Goal: Task Accomplishment & Management: Use online tool/utility

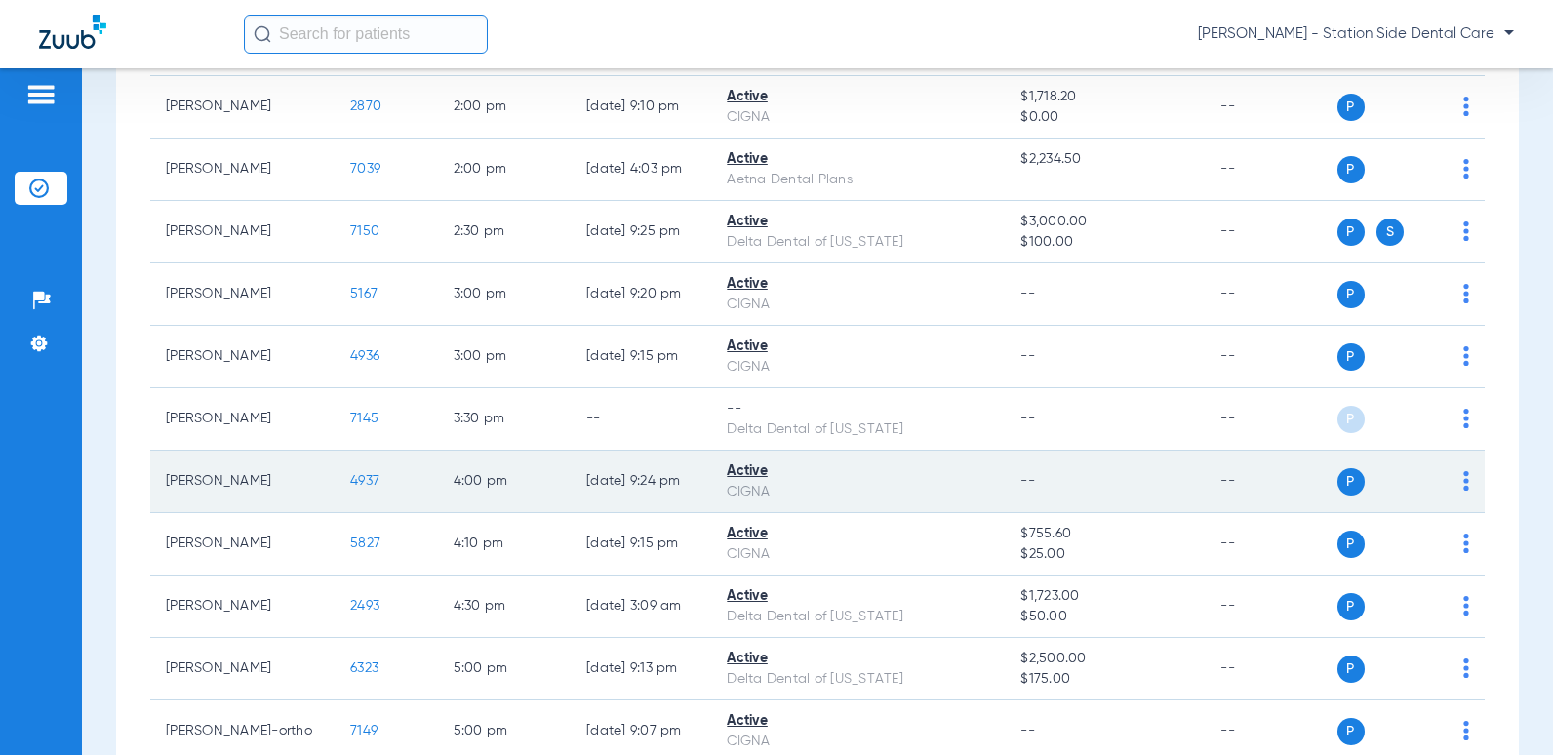
scroll to position [1171, 0]
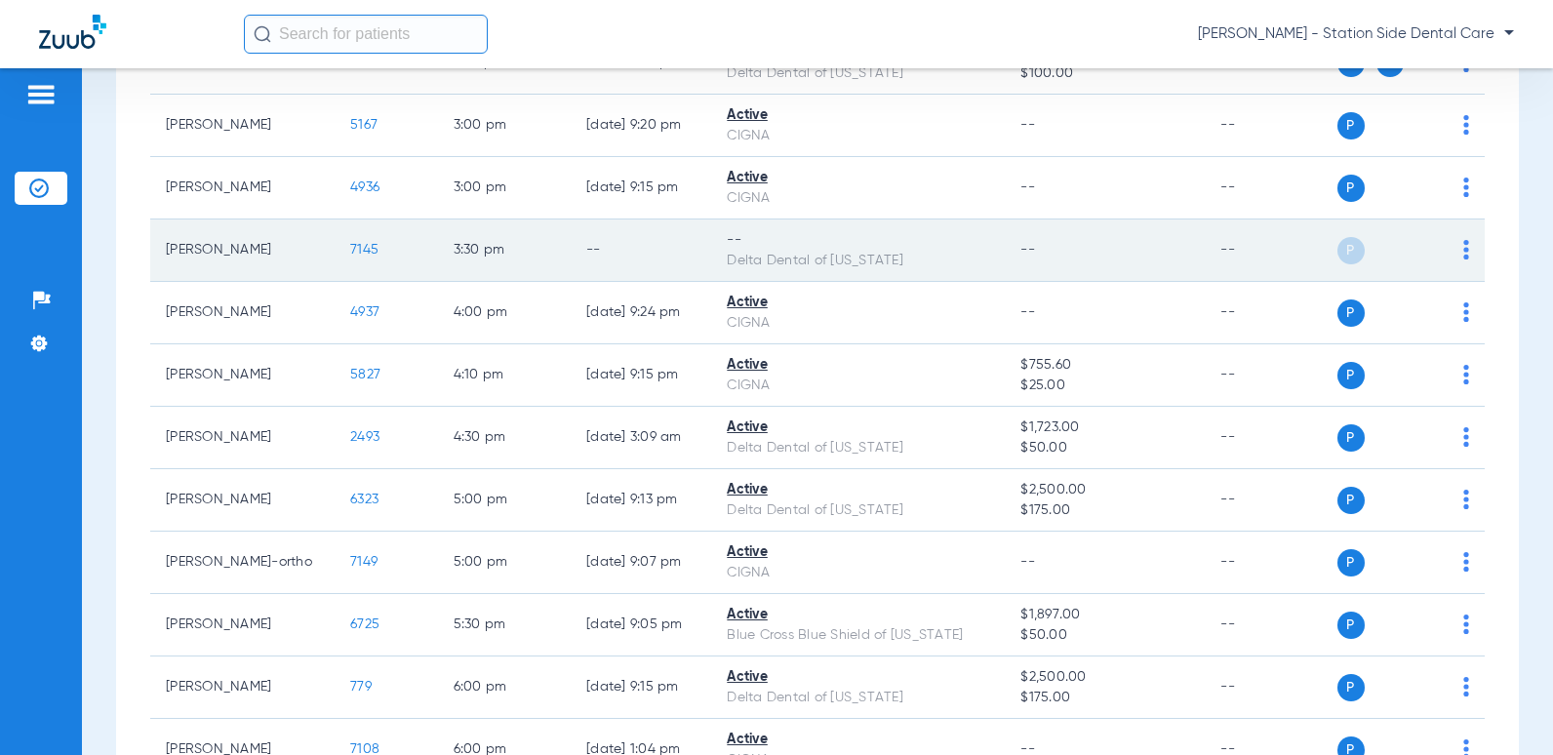
click at [1464, 252] on img at bounding box center [1467, 250] width 6 height 20
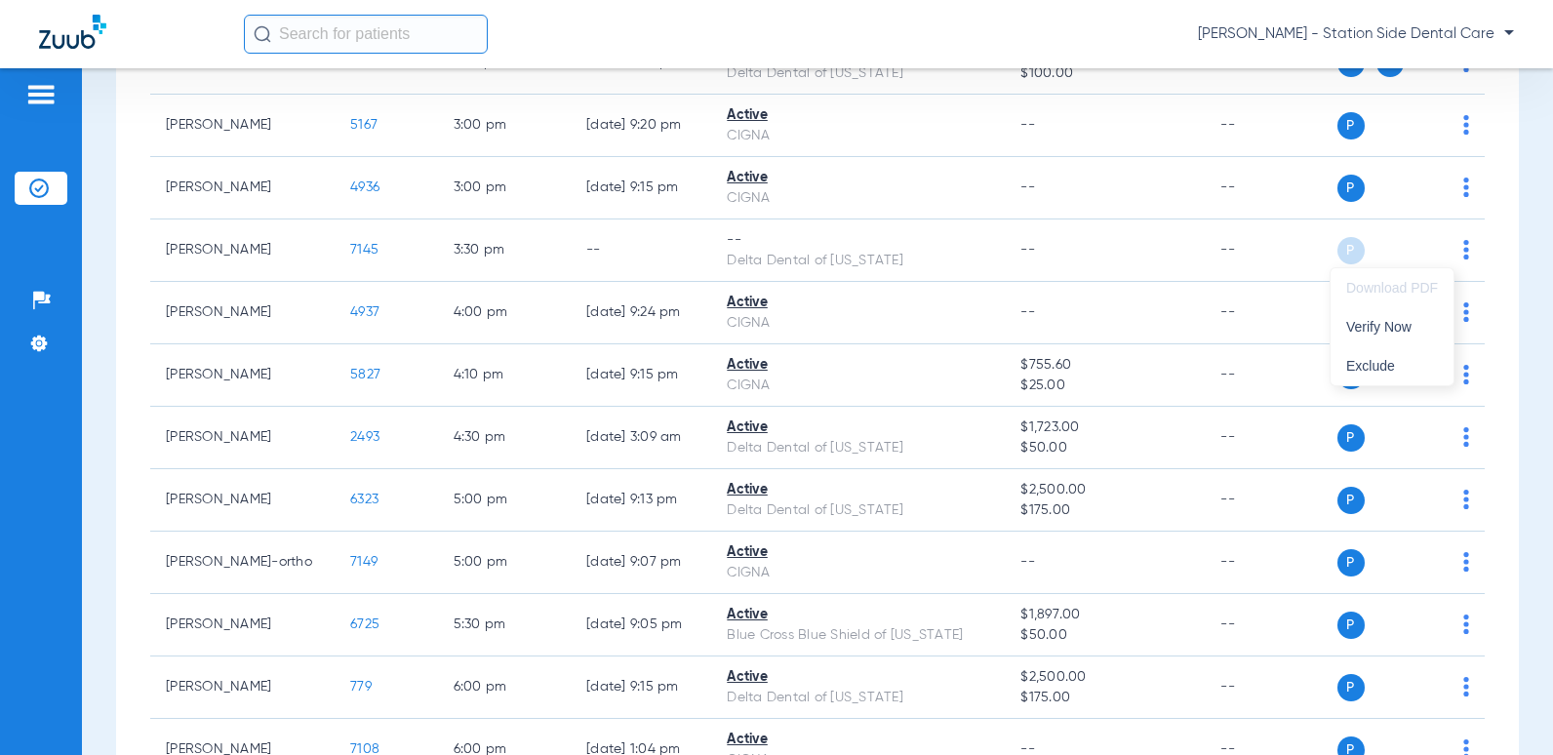
click at [342, 247] on div at bounding box center [776, 377] width 1553 height 755
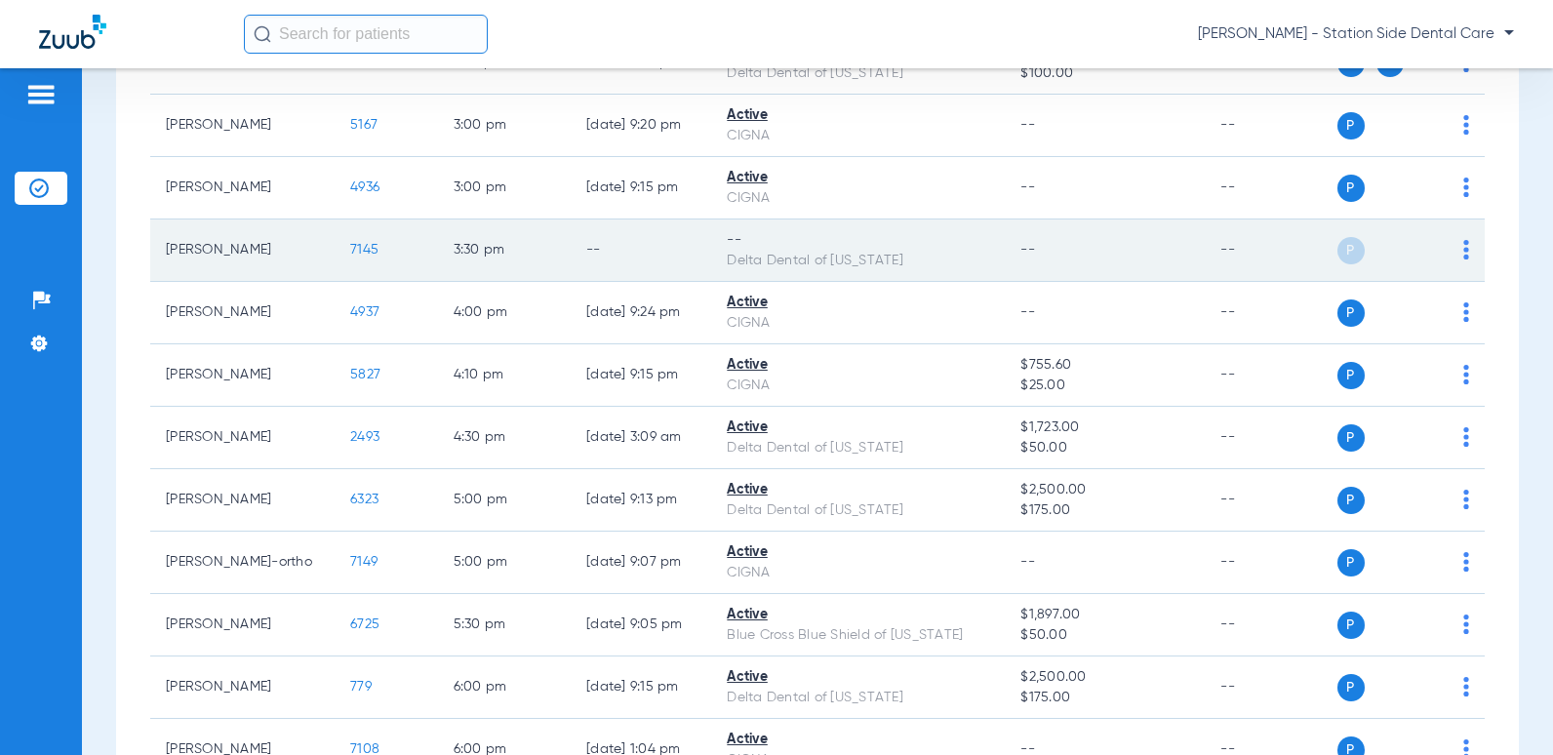
click at [350, 247] on span "7145" at bounding box center [364, 250] width 28 height 14
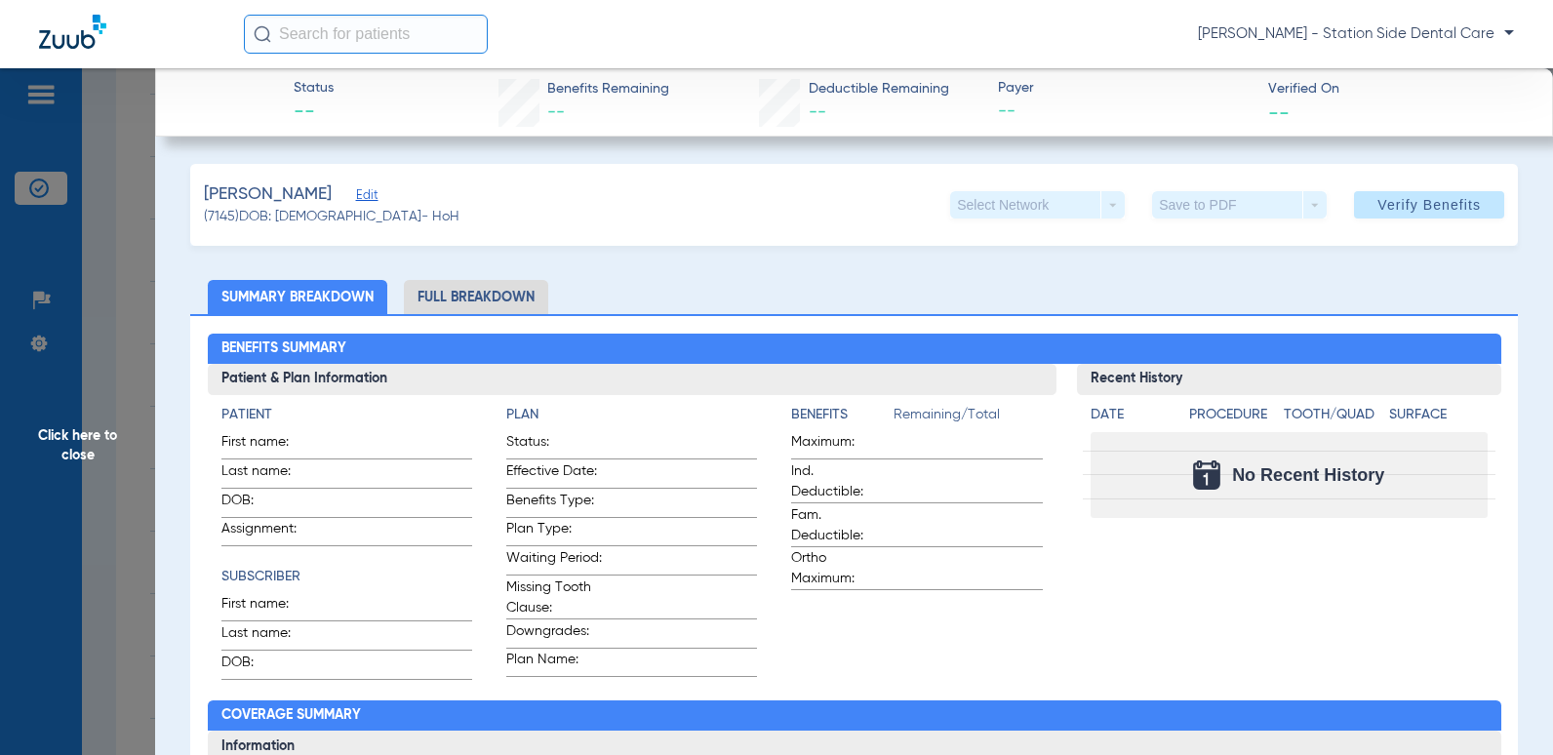
click at [366, 198] on span "Edit" at bounding box center [365, 197] width 18 height 19
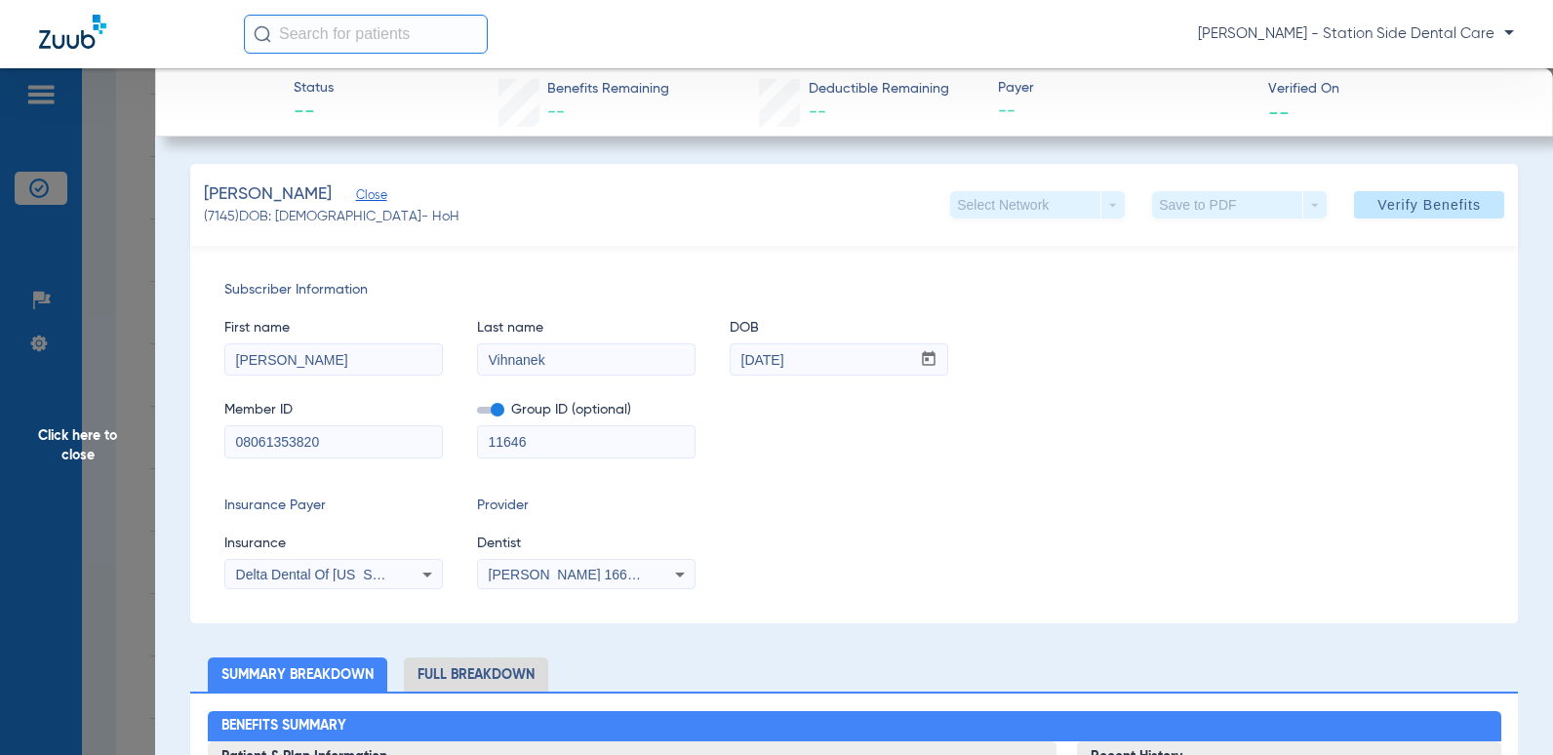
click at [627, 570] on span "[PERSON_NAME] 1669092177" at bounding box center [585, 575] width 192 height 16
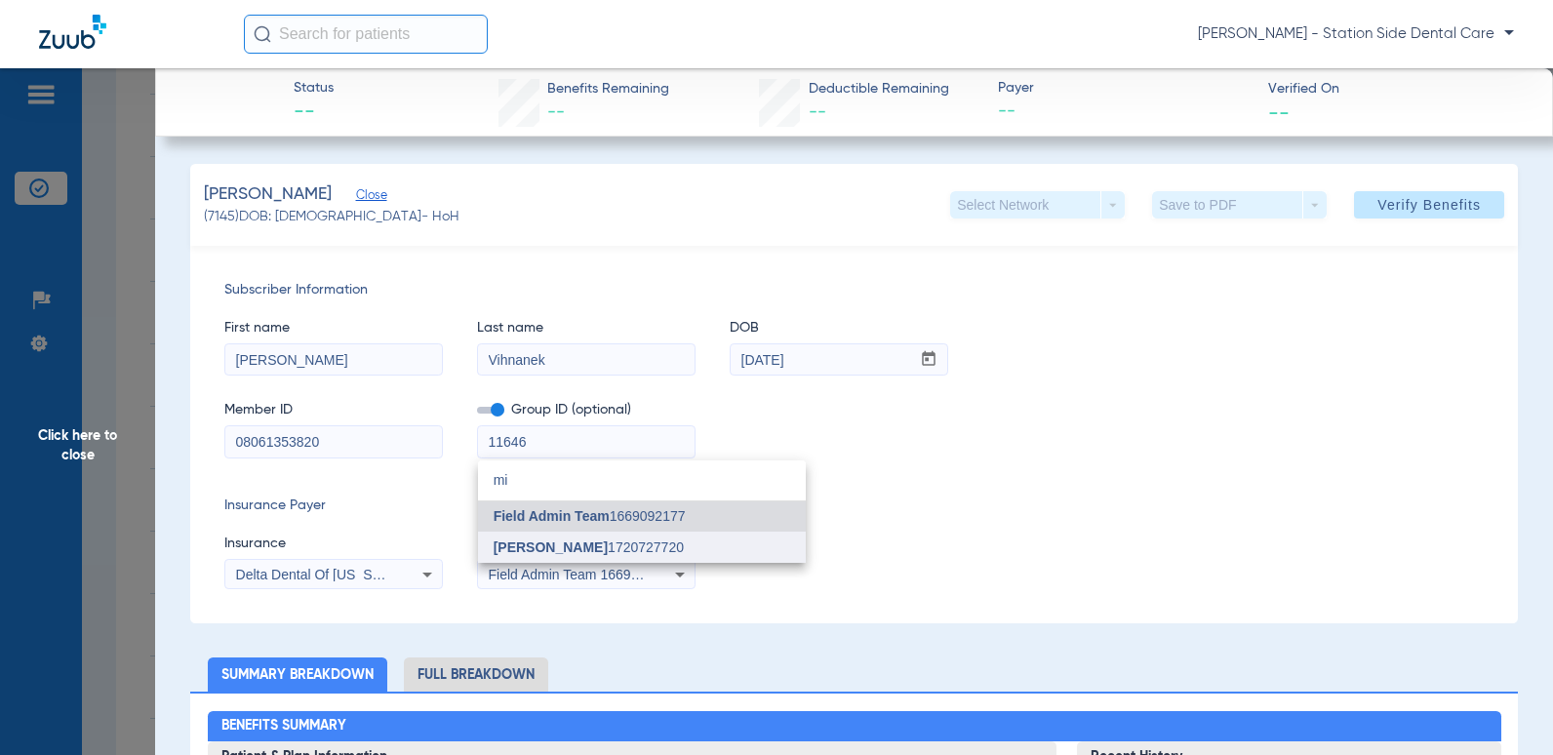
type input "mi"
click at [639, 547] on span "[PERSON_NAME] 1720727720" at bounding box center [589, 548] width 190 height 14
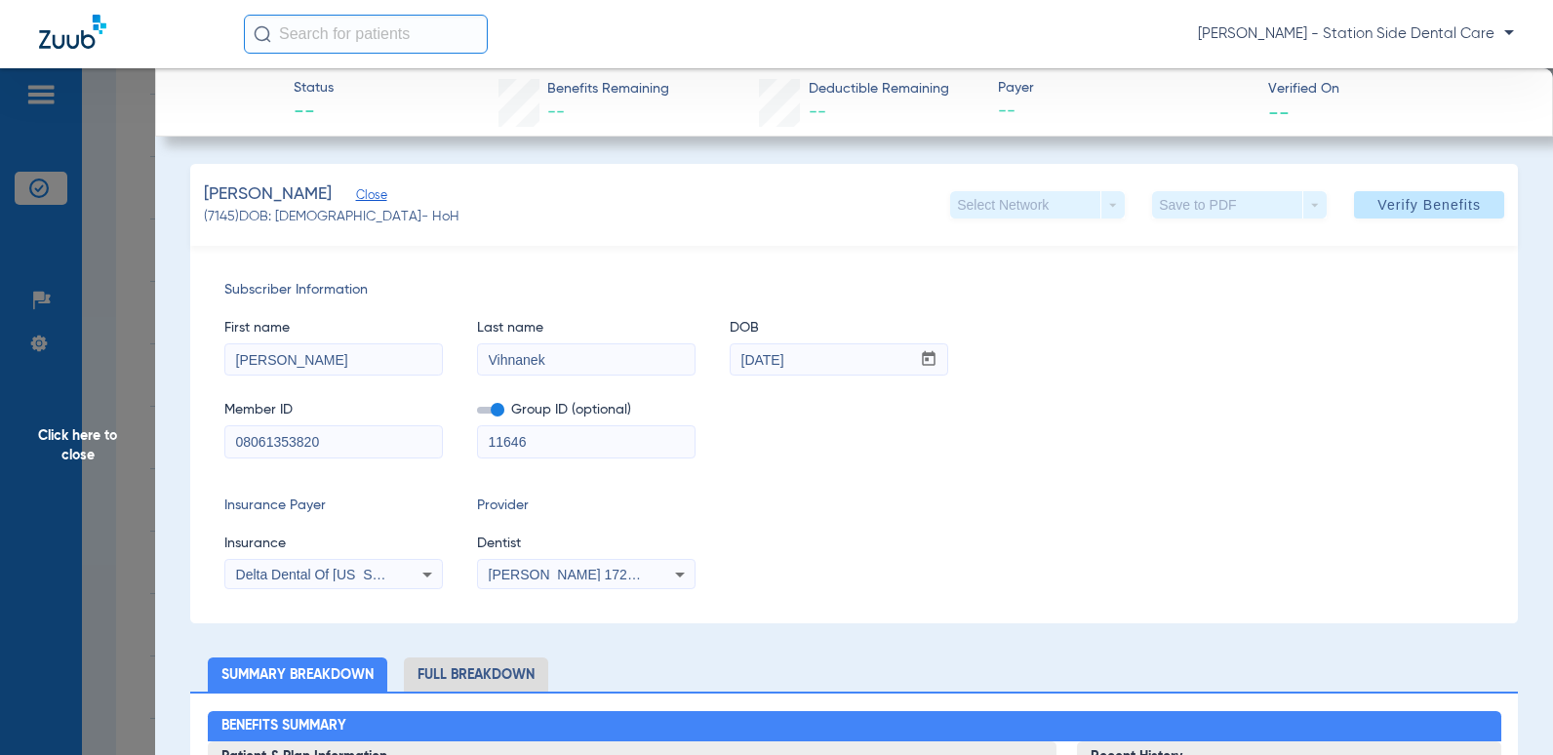
click at [1297, 521] on div "Insurance Payer Insurance Delta Dental Of [US_STATE] Provider Dentist [PERSON_N…" at bounding box center [854, 543] width 1260 height 94
click at [1444, 208] on span "Verify Benefits" at bounding box center [1429, 205] width 103 height 16
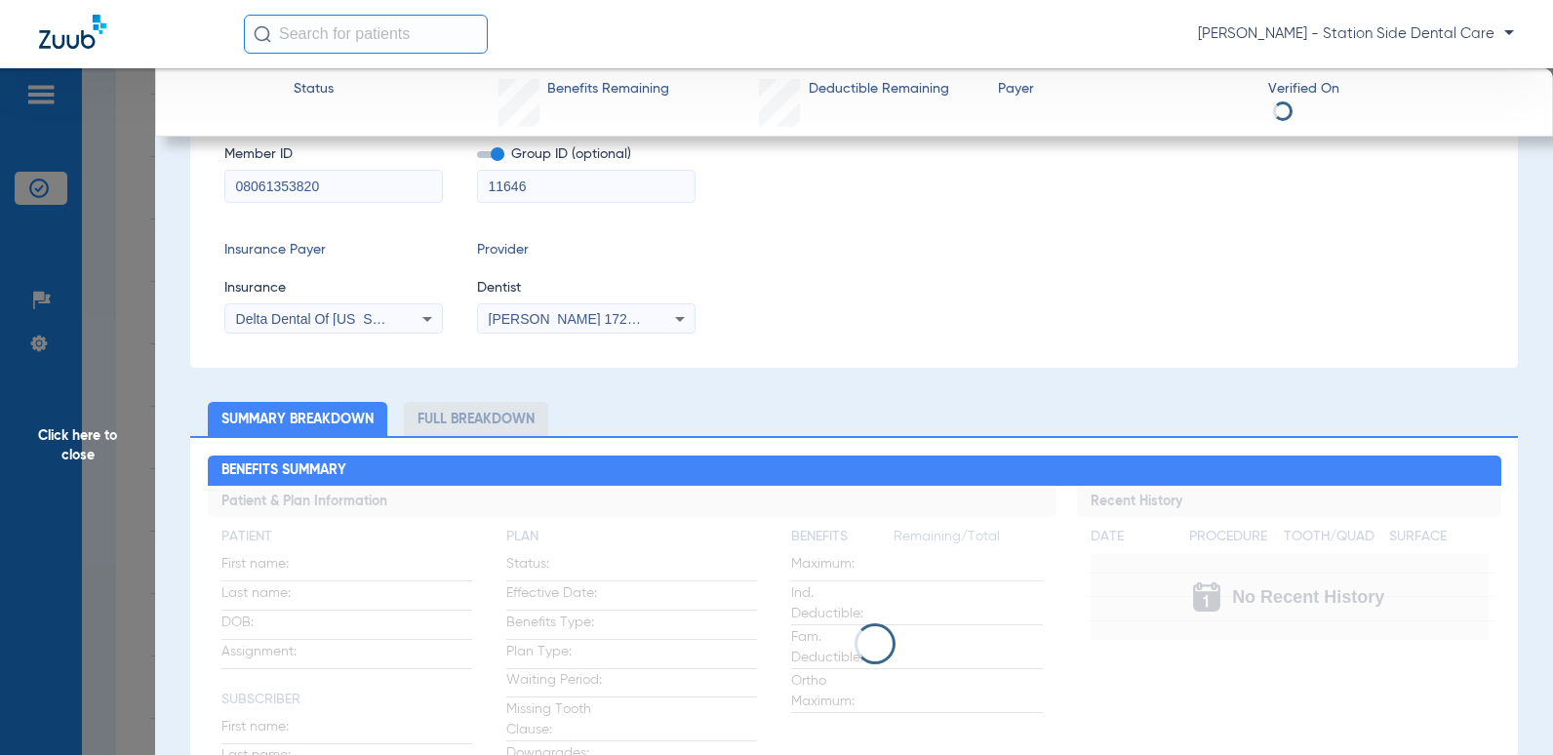
scroll to position [0, 0]
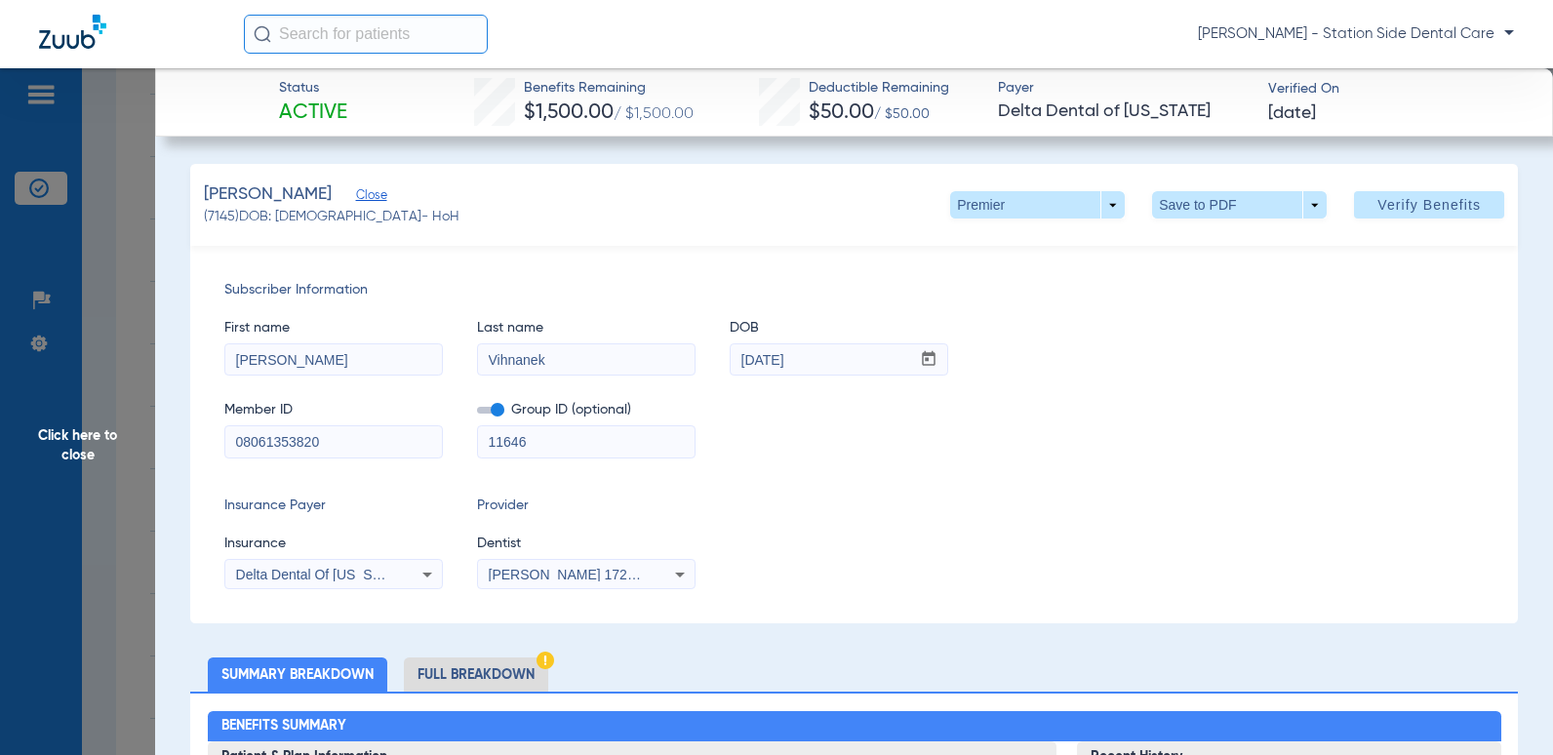
click at [462, 664] on li "Full Breakdown" at bounding box center [476, 675] width 144 height 34
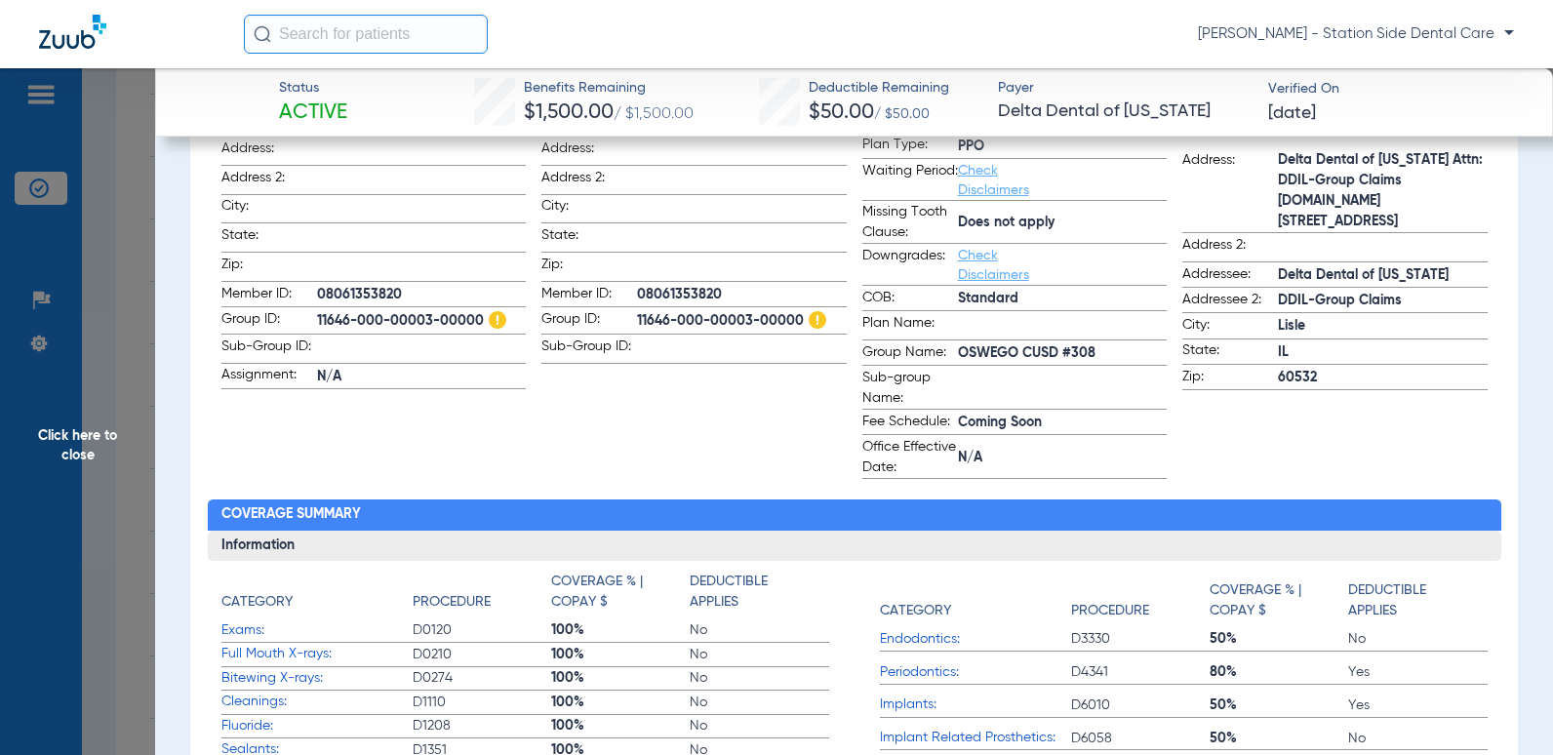
scroll to position [781, 0]
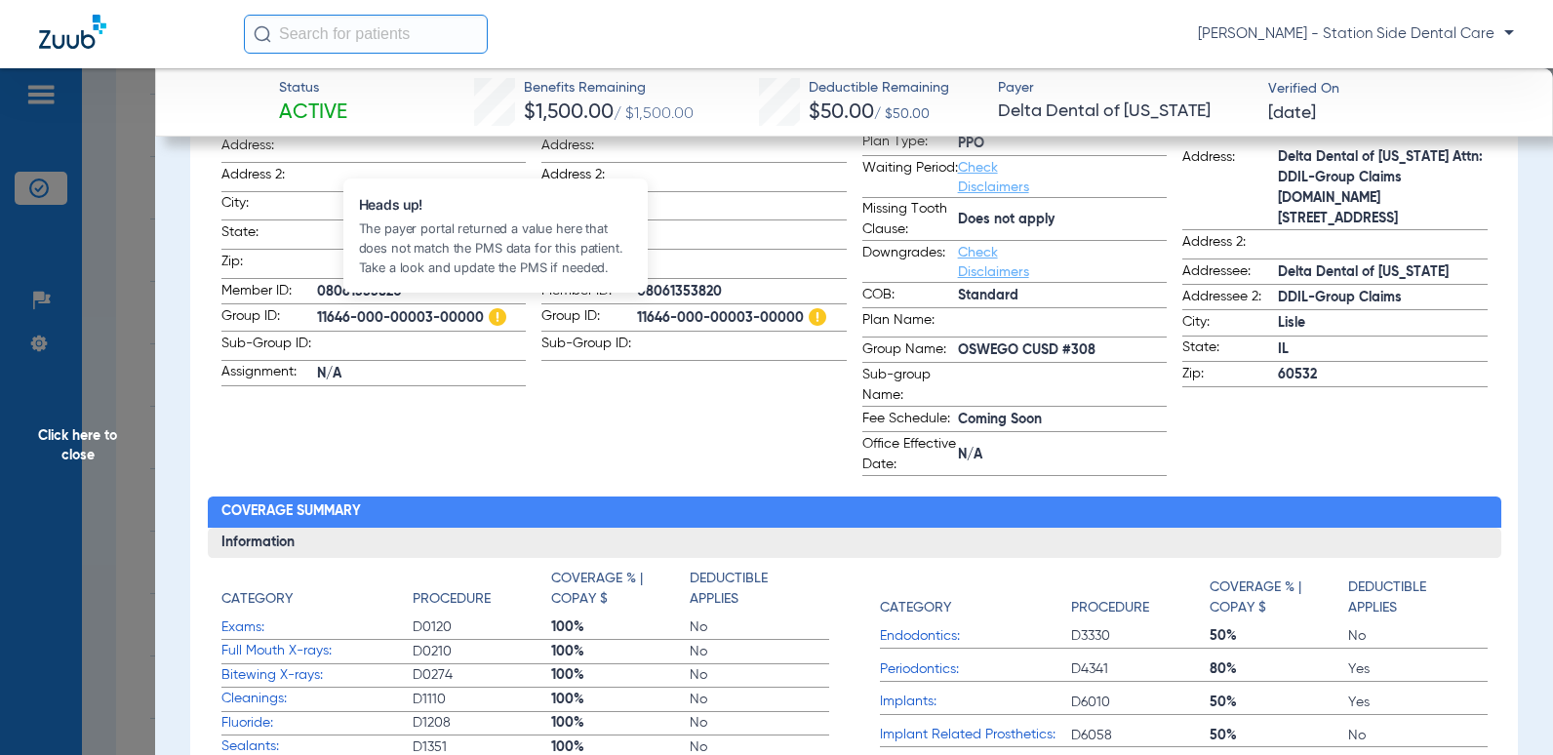
click at [498, 310] on img at bounding box center [498, 317] width 18 height 18
drag, startPoint x: 482, startPoint y: 314, endPoint x: 309, endPoint y: 304, distance: 173.0
click at [309, 306] on label "Group ID: 11646-000-00003-00000" at bounding box center [373, 318] width 305 height 25
drag, startPoint x: 309, startPoint y: 304, endPoint x: 326, endPoint y: 312, distance: 18.3
copy label "11646-000-00003-00000"
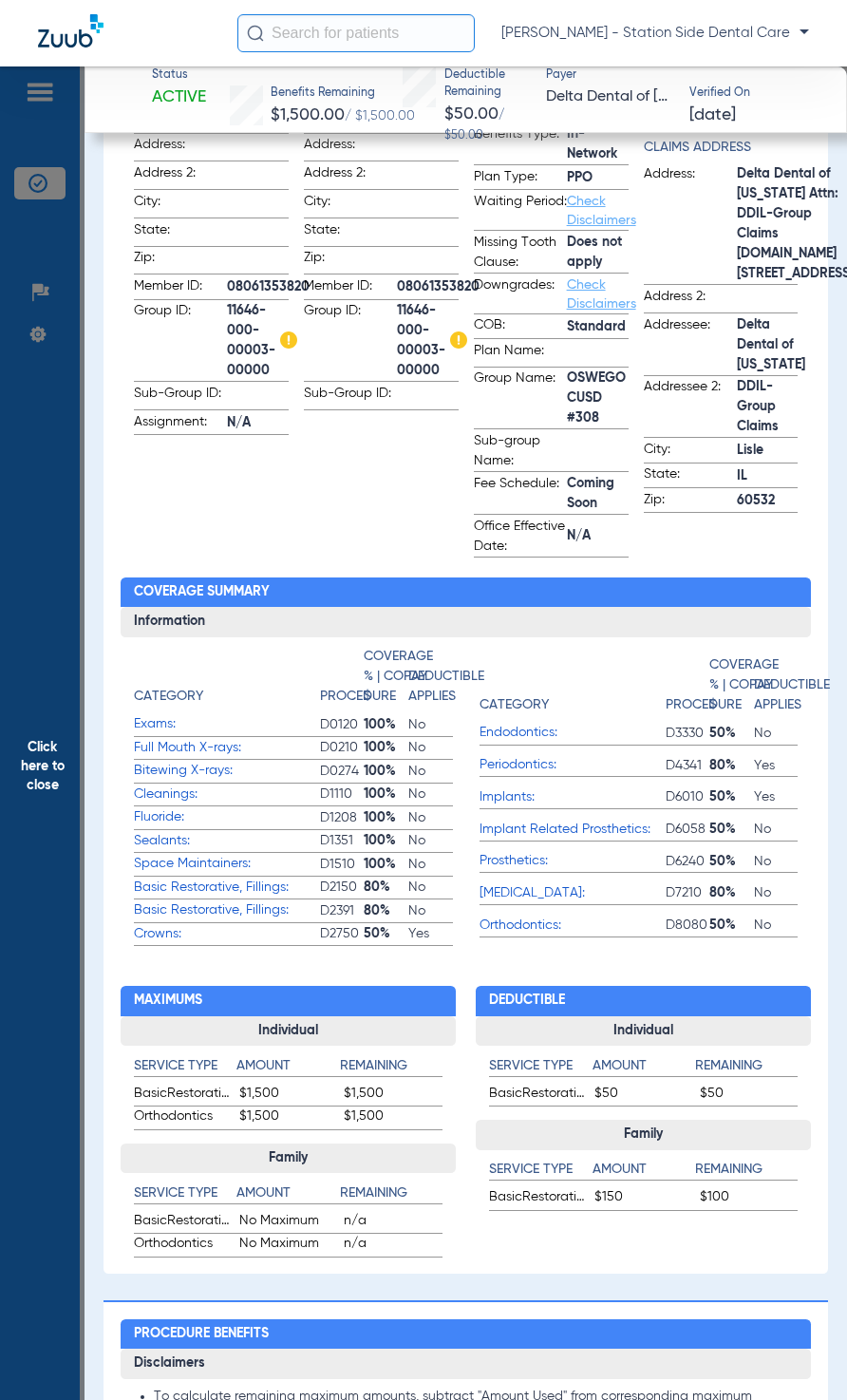
copy label "11646-000-00003-00000"
click at [248, 371] on span "11646-000-00003-00000" at bounding box center [262, 341] width 70 height 80
drag, startPoint x: 274, startPoint y: 387, endPoint x: 223, endPoint y: 317, distance: 86.6
click at [223, 317] on form "First name: [PERSON_NAME] Last name: [PERSON_NAME]: [DEMOGRAPHIC_DATA] Gender: …" at bounding box center [211, 234] width 155 height 404
copy label "11646-000-00003-00000"
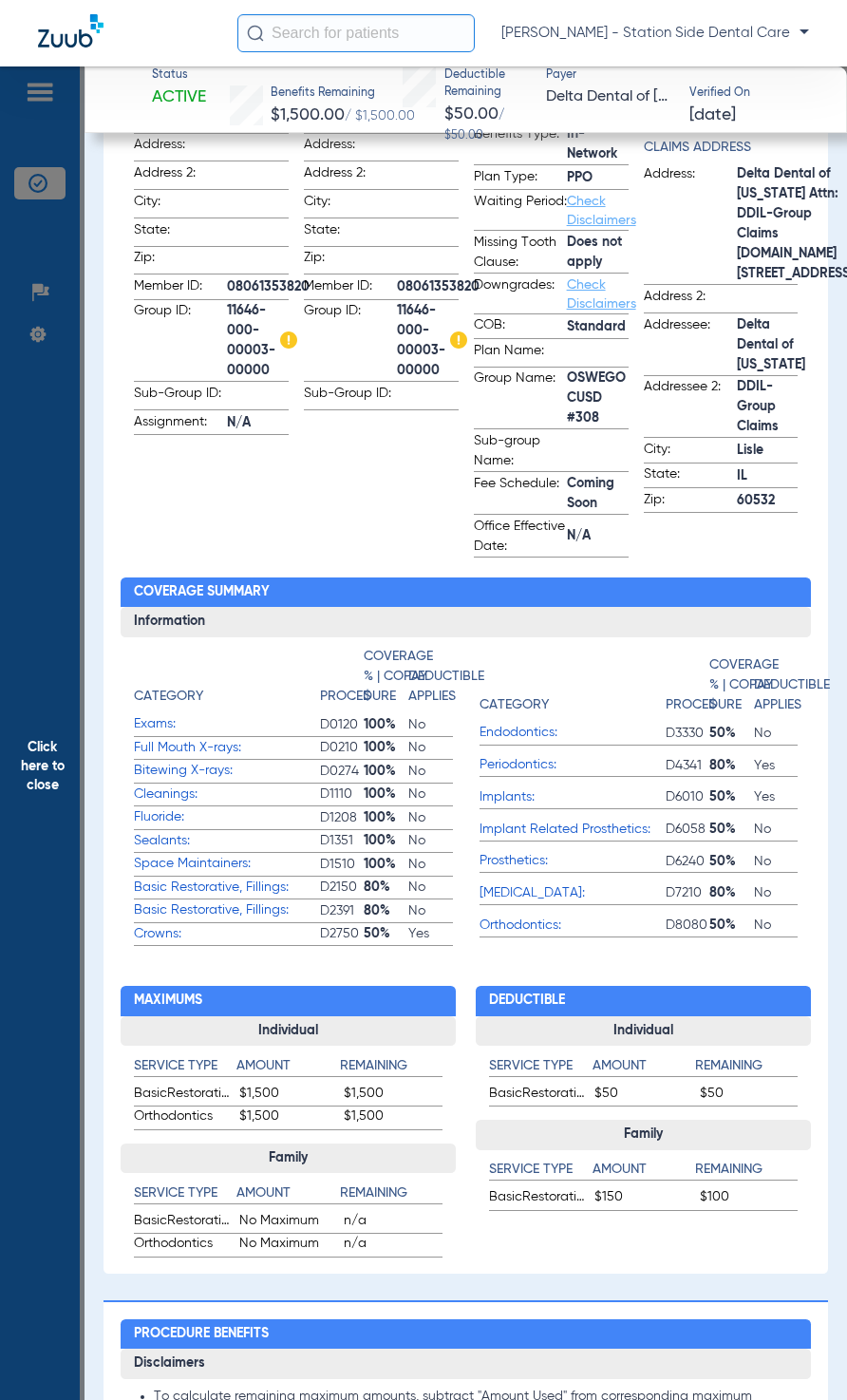
drag, startPoint x: 315, startPoint y: 518, endPoint x: 473, endPoint y: 247, distance: 313.7
click at [344, 485] on app-subscriber-information "Subscriber First name: [PERSON_NAME] Last name: [PERSON_NAME]: [DEMOGRAPHIC_DAT…" at bounding box center [381, 281] width 155 height 552
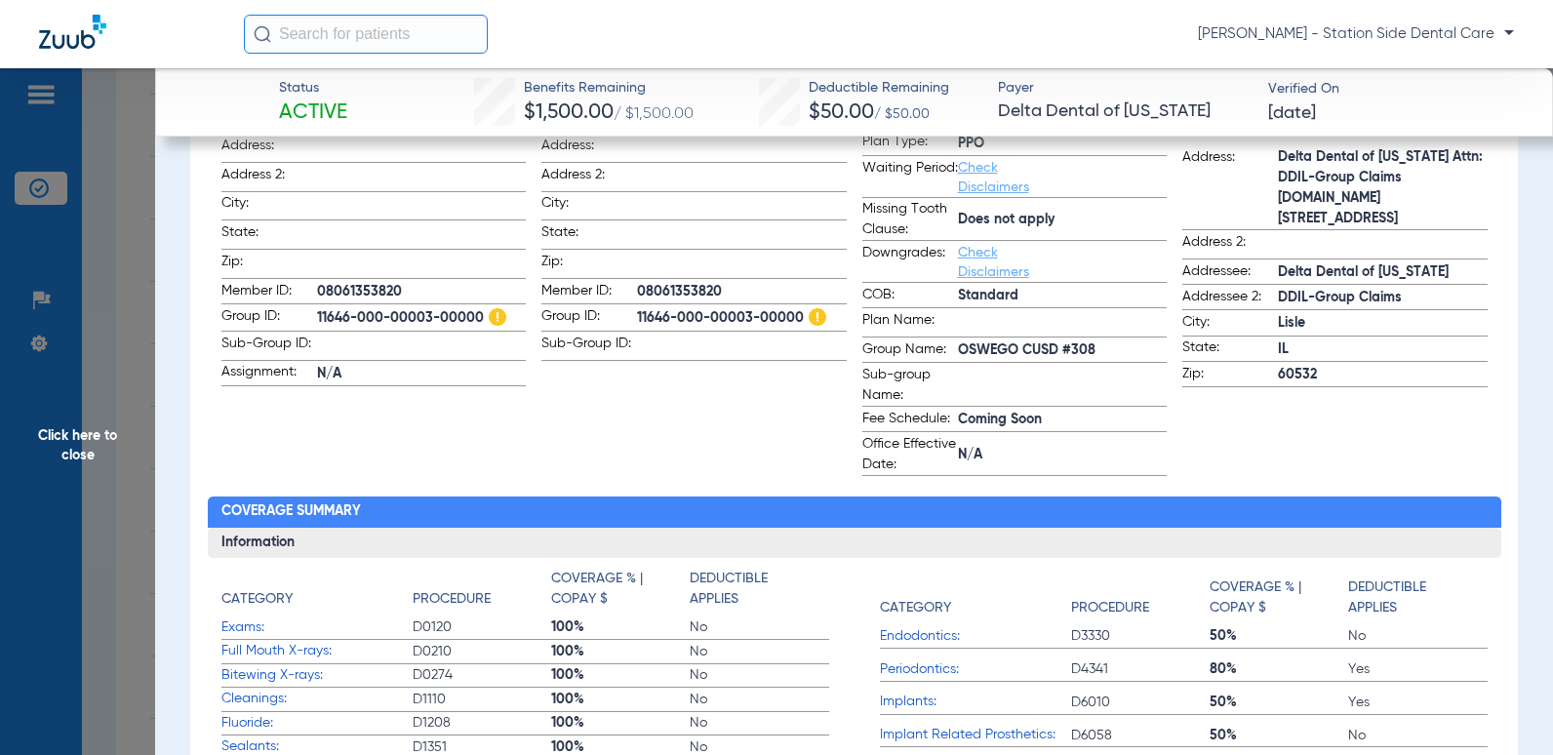
click at [676, 402] on app-subscriber-information "Subscriber First name: [PERSON_NAME] Last name: [PERSON_NAME]: [DEMOGRAPHIC_DAT…" at bounding box center [694, 239] width 305 height 474
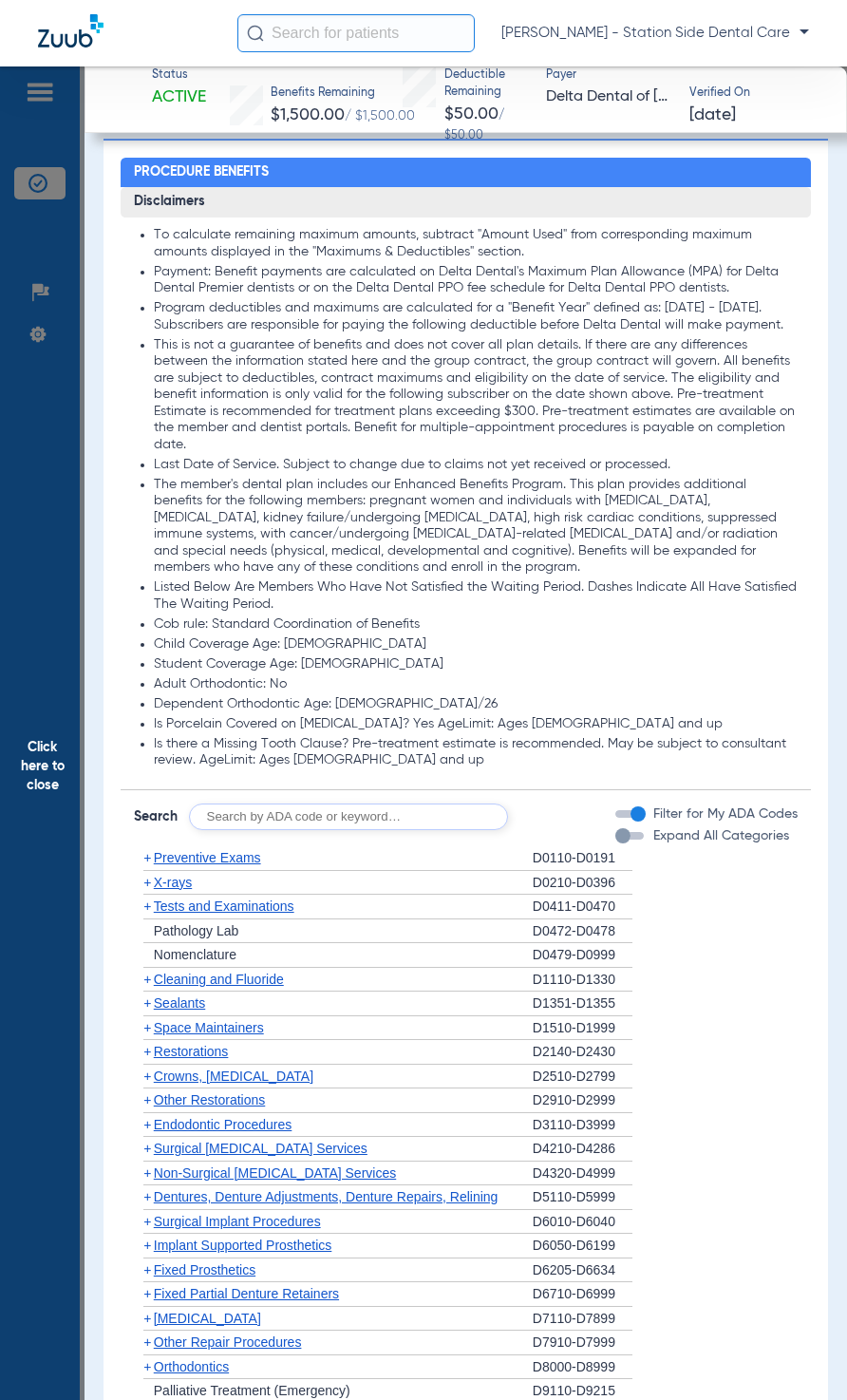
scroll to position [1900, 0]
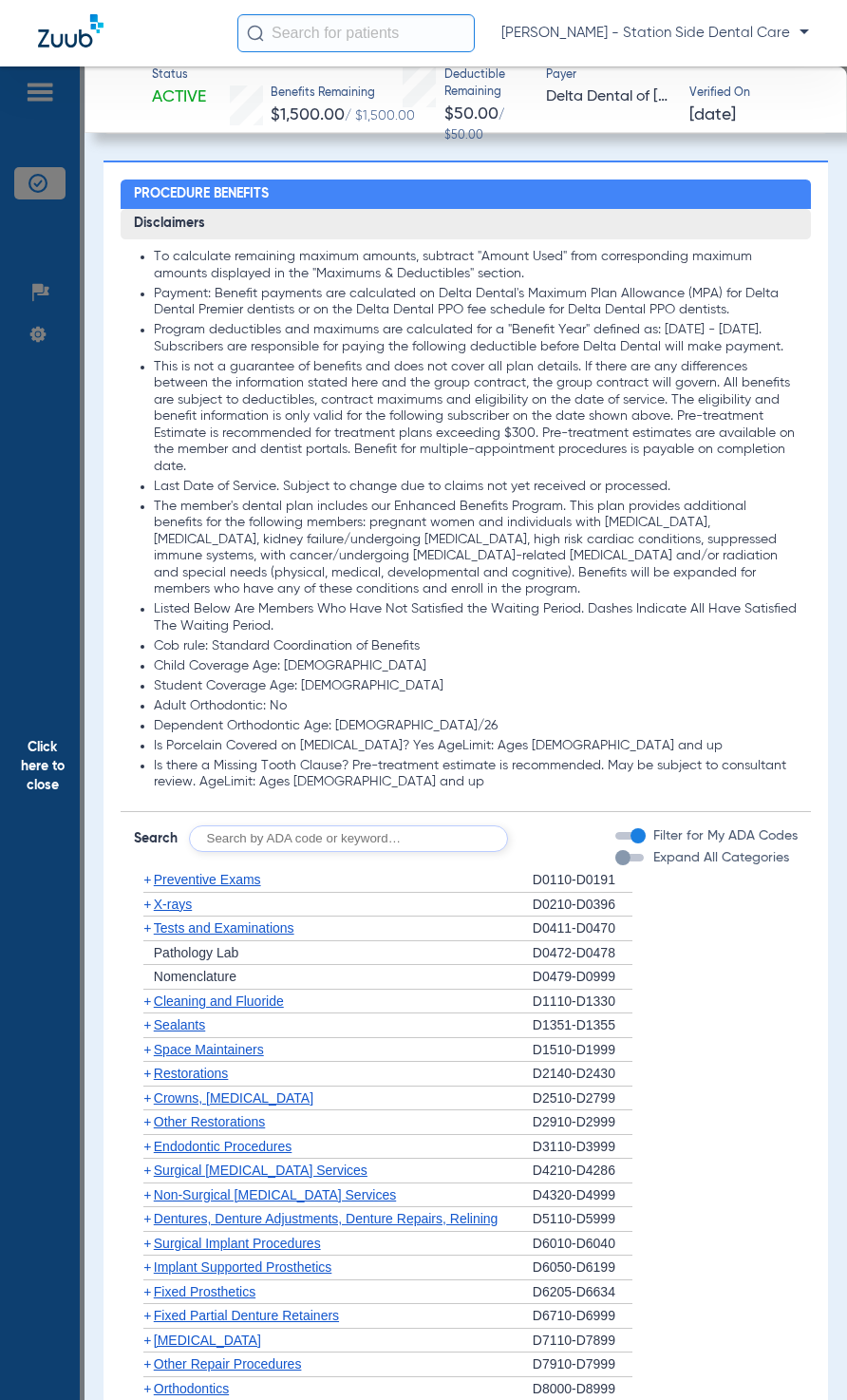
click at [380, 734] on input "text" at bounding box center [349, 838] width 319 height 26
type input "5"
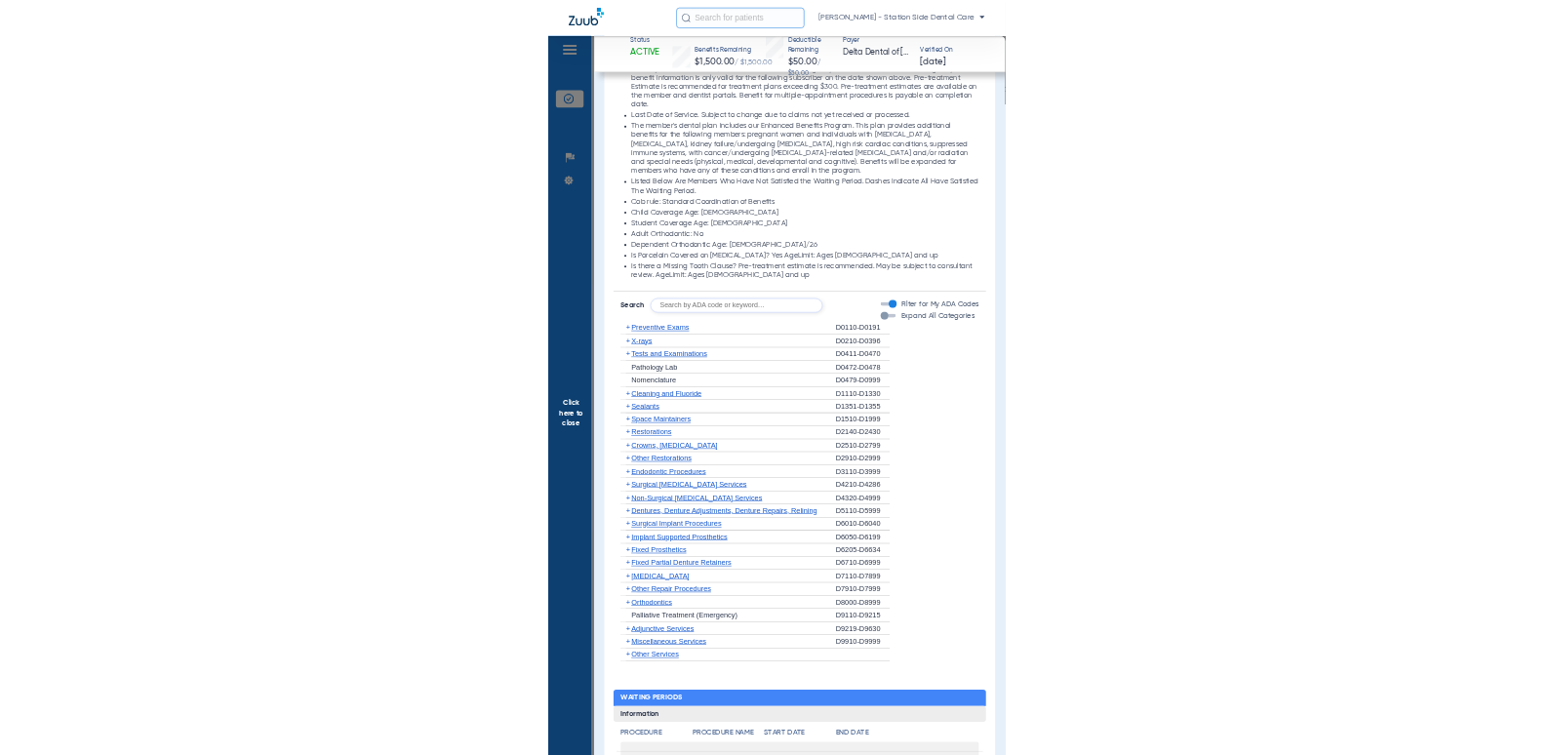
scroll to position [2342, 0]
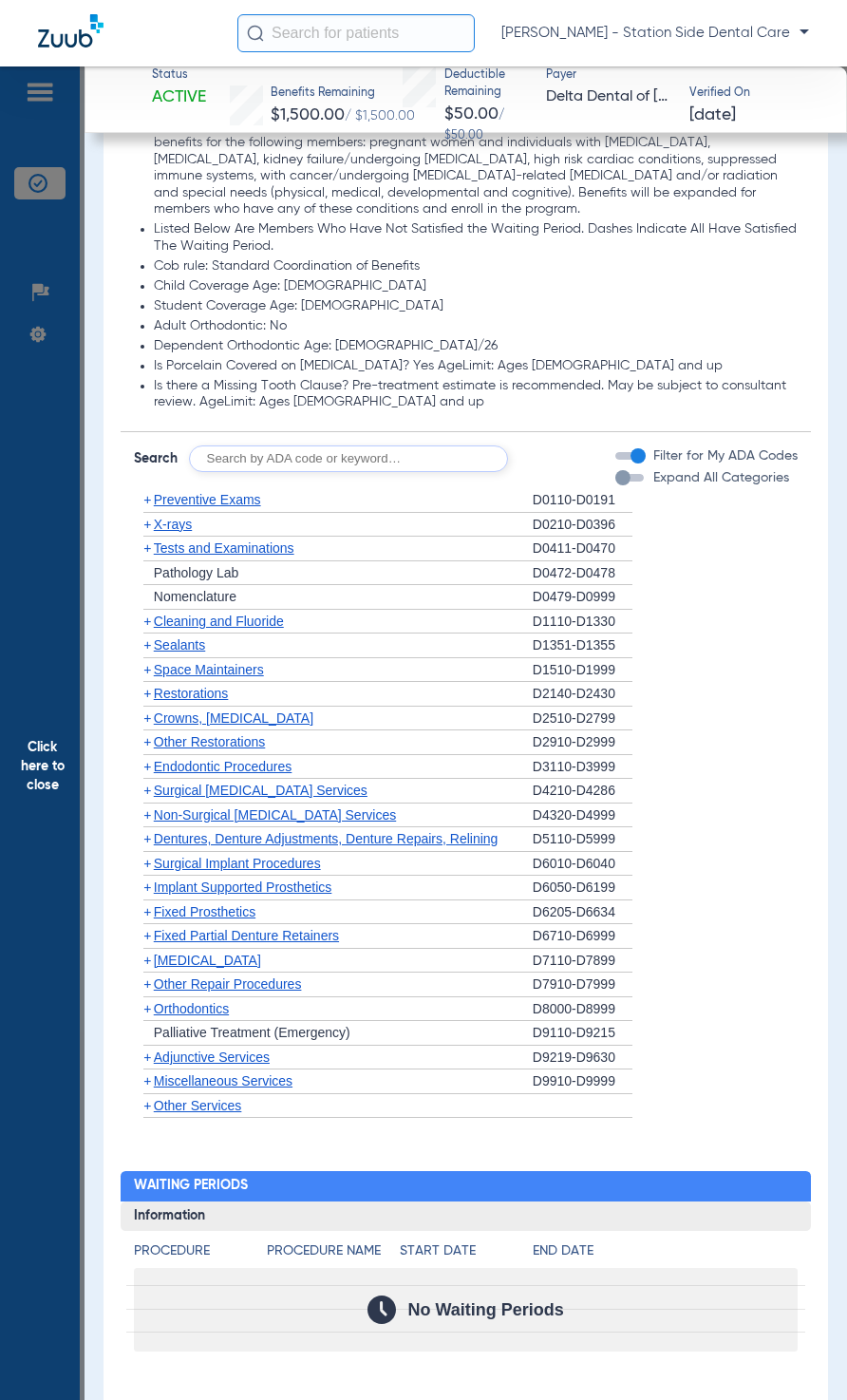
click at [149, 734] on span "+" at bounding box center [147, 912] width 8 height 16
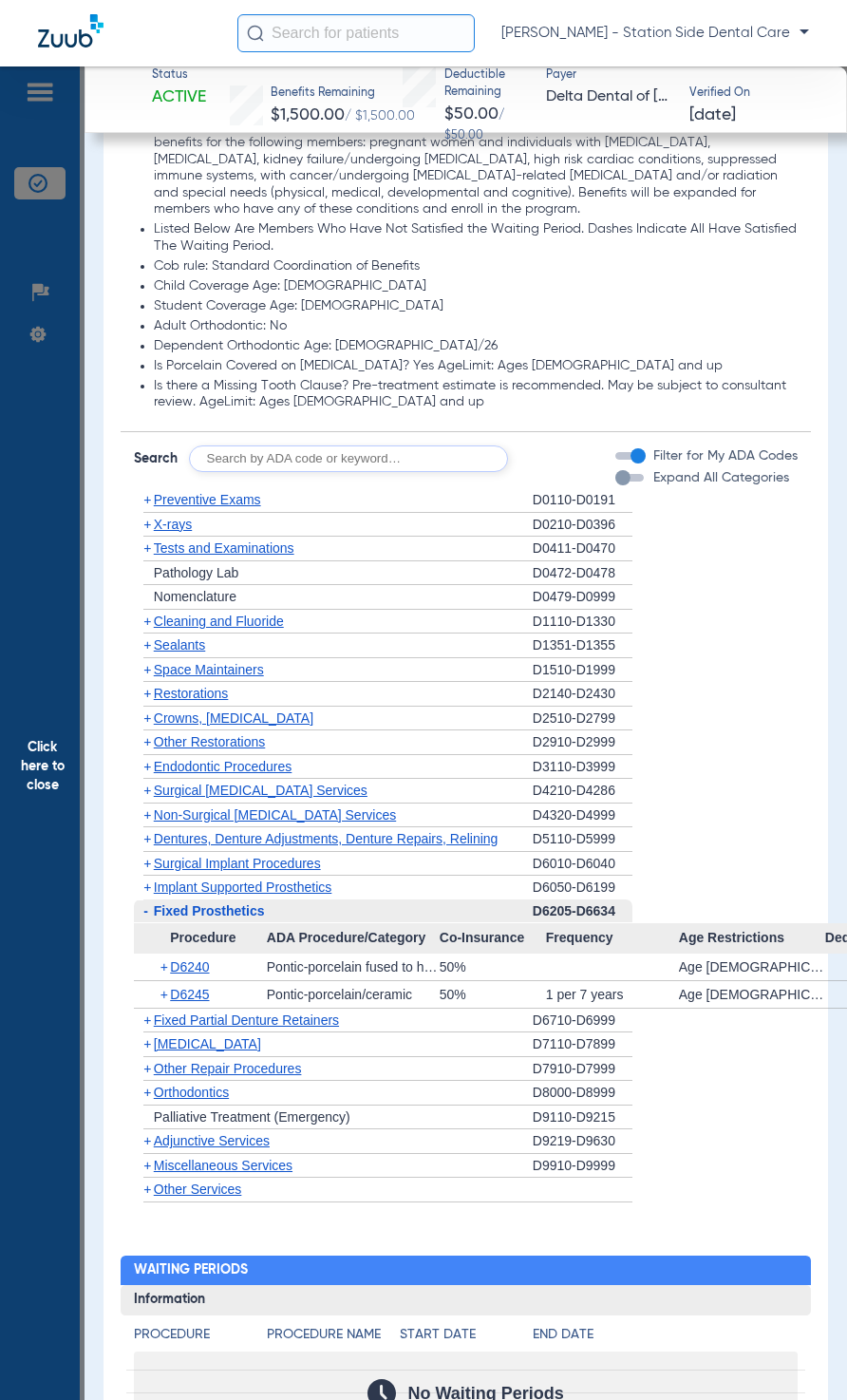
click at [147, 734] on span "+" at bounding box center [147, 1020] width 8 height 16
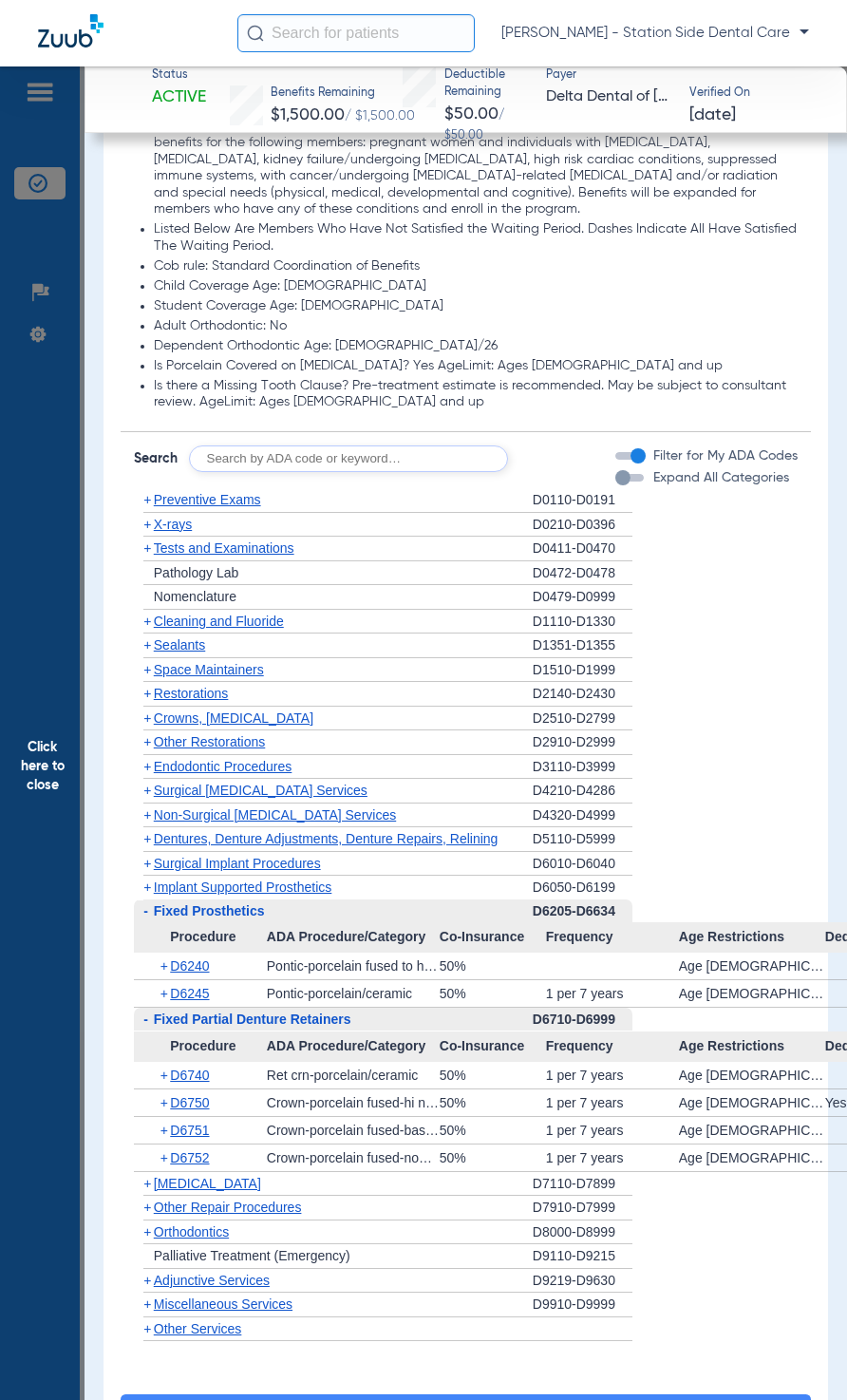
click at [147, 734] on span "-" at bounding box center [145, 1019] width 5 height 16
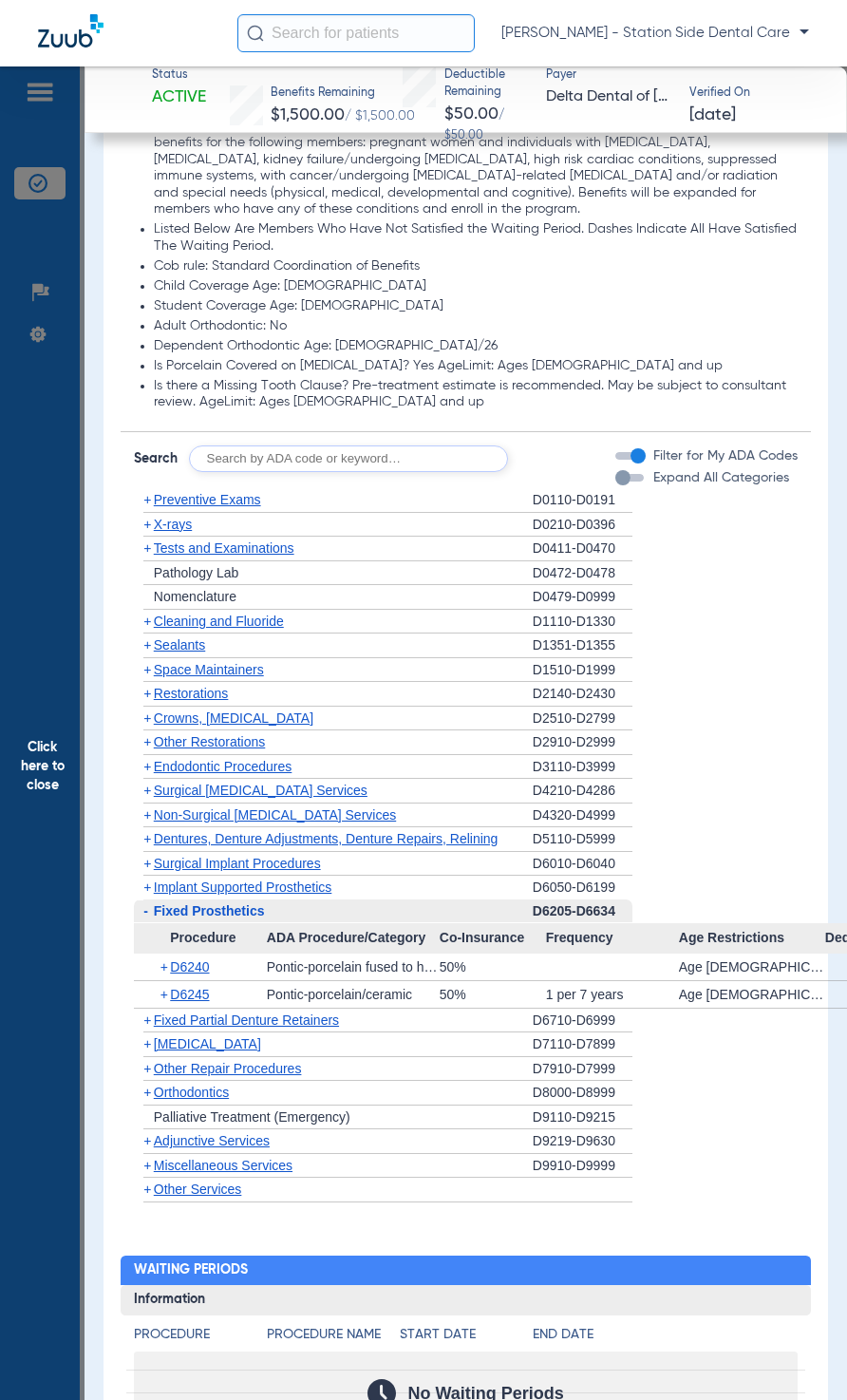
click at [143, 734] on span "-" at bounding box center [145, 911] width 5 height 16
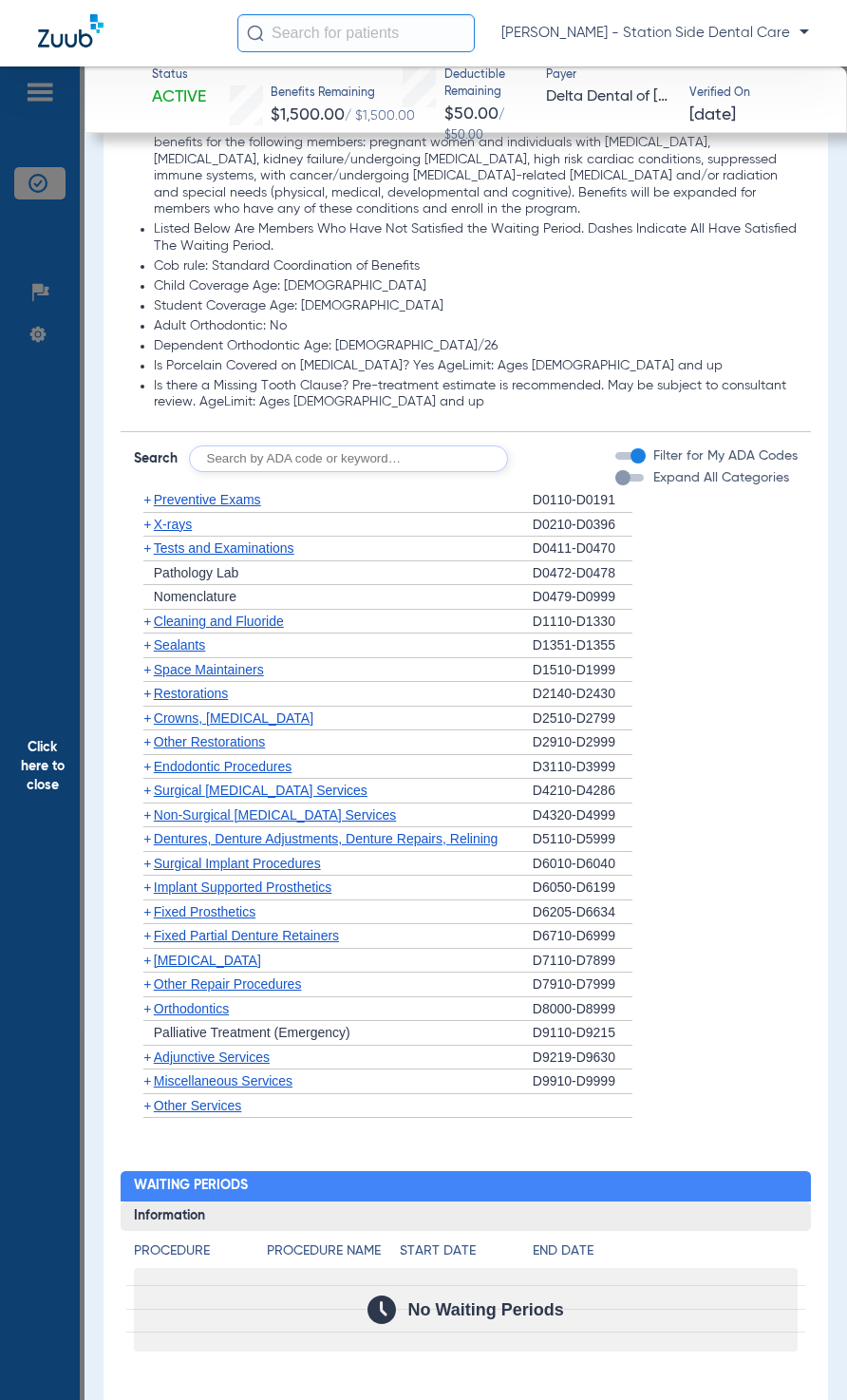
click at [145, 734] on span "+" at bounding box center [147, 888] width 8 height 16
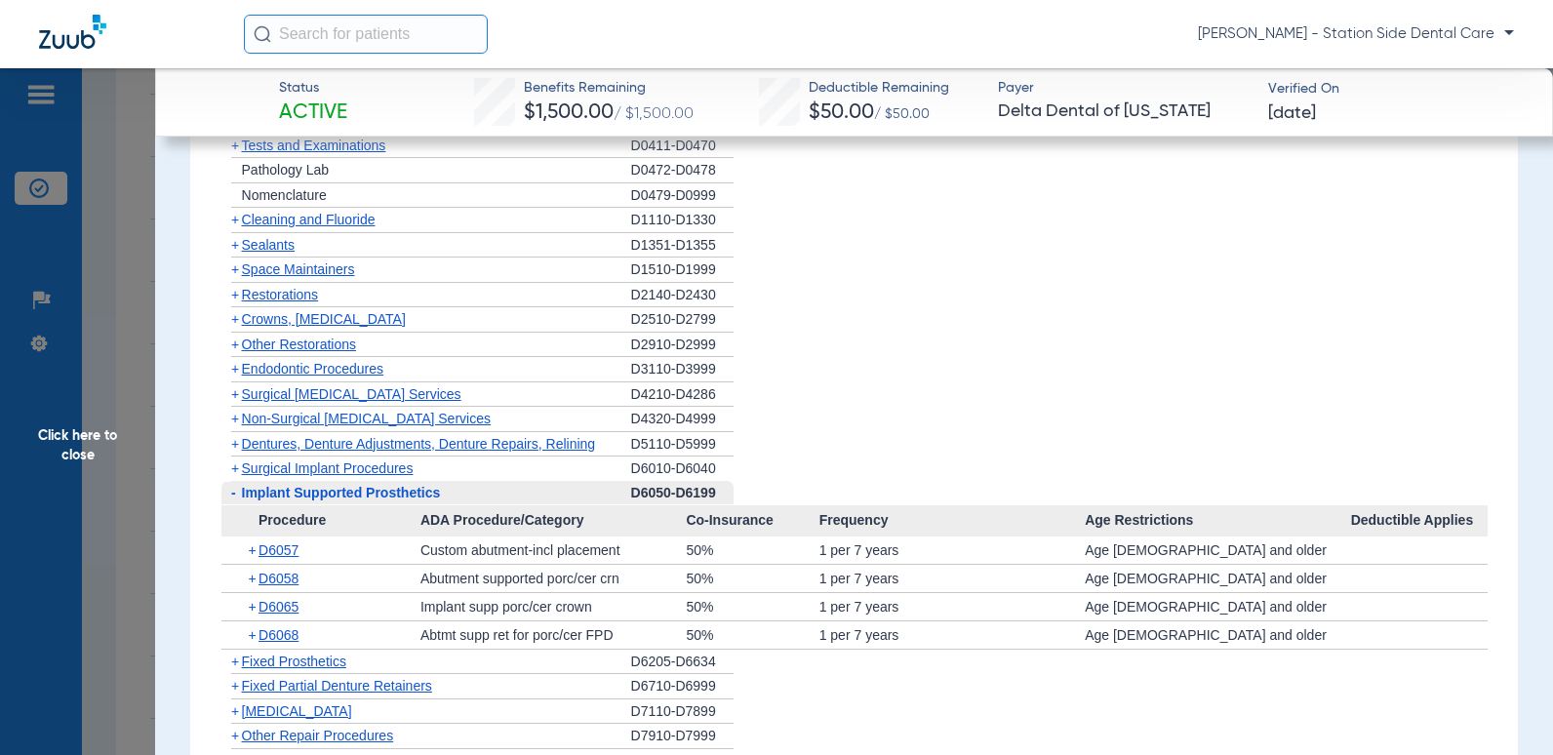
click at [76, 446] on span "Click here to close" at bounding box center [77, 445] width 155 height 755
